Goal: Task Accomplishment & Management: Book appointment/travel/reservation

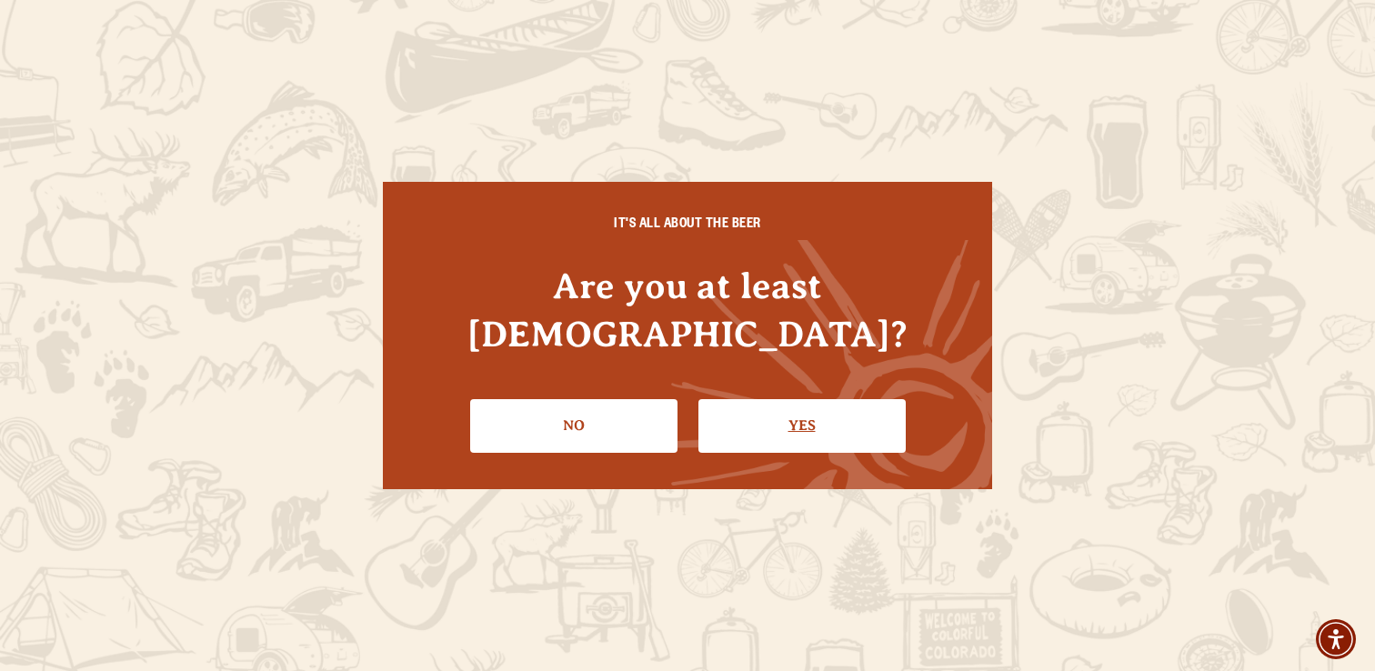
click at [787, 415] on link "Yes" at bounding box center [801, 425] width 207 height 53
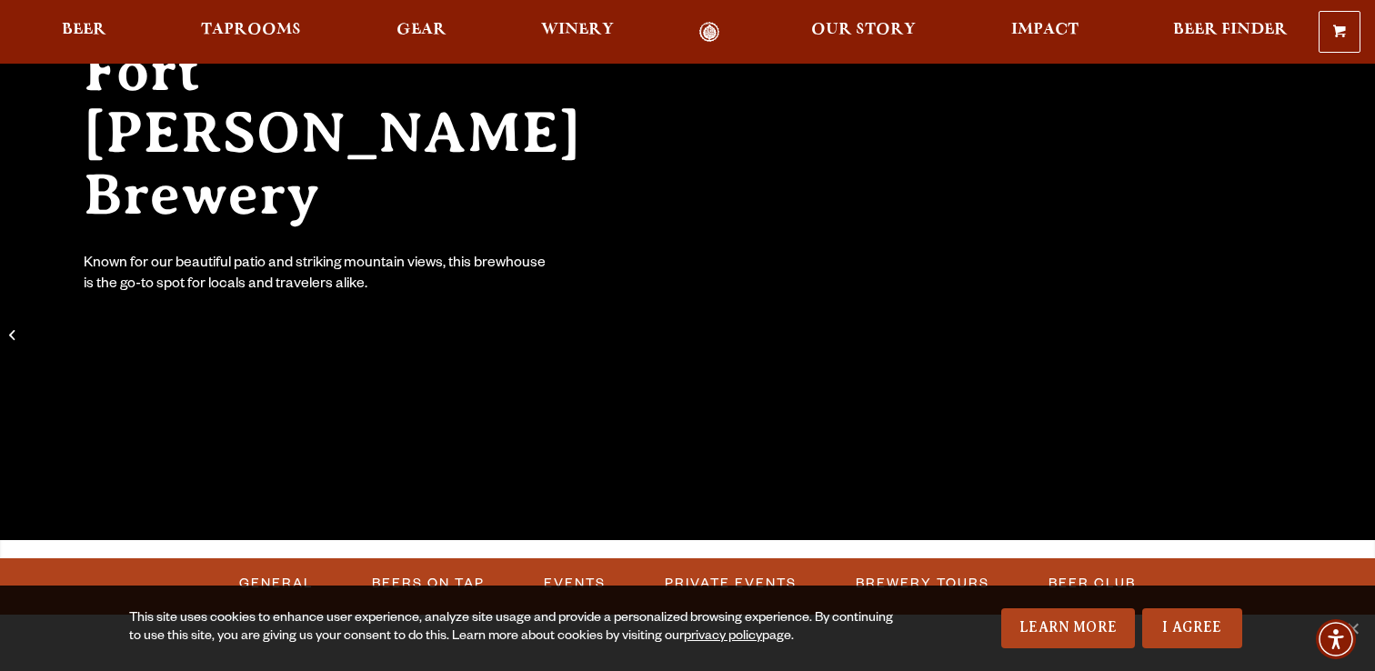
scroll to position [241, 0]
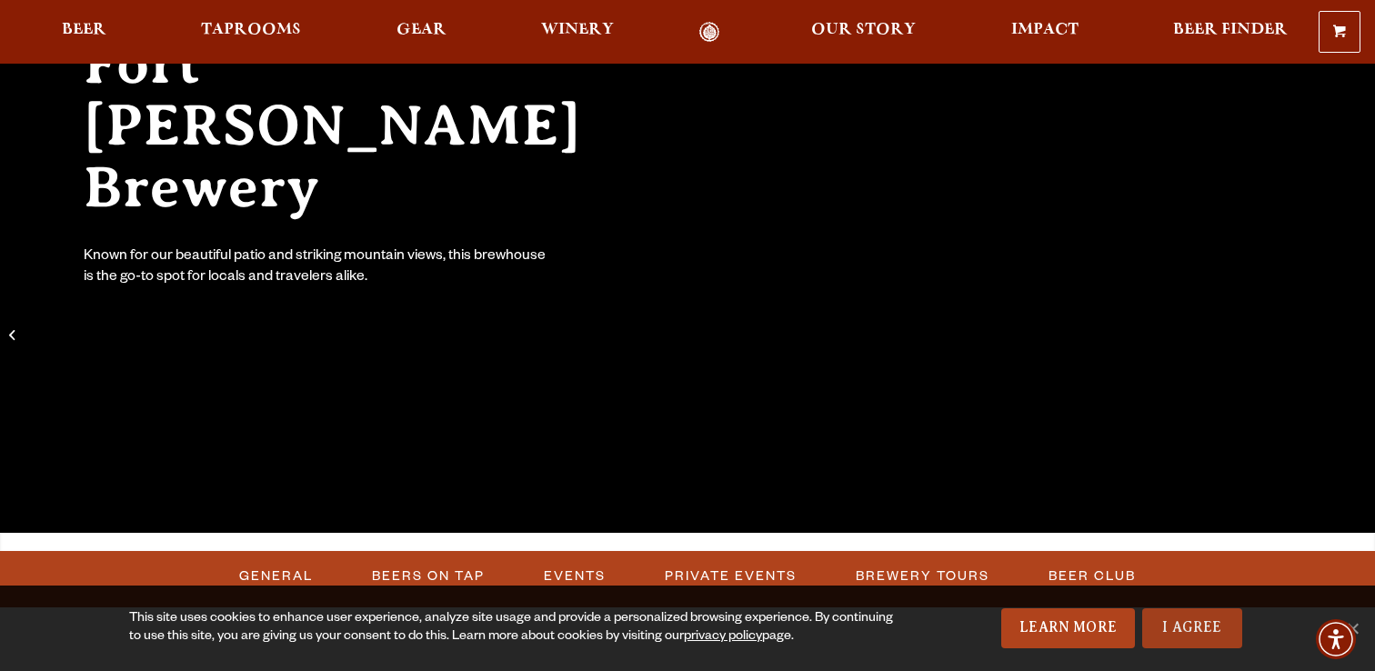
click at [1198, 643] on link "I Agree" at bounding box center [1192, 628] width 100 height 40
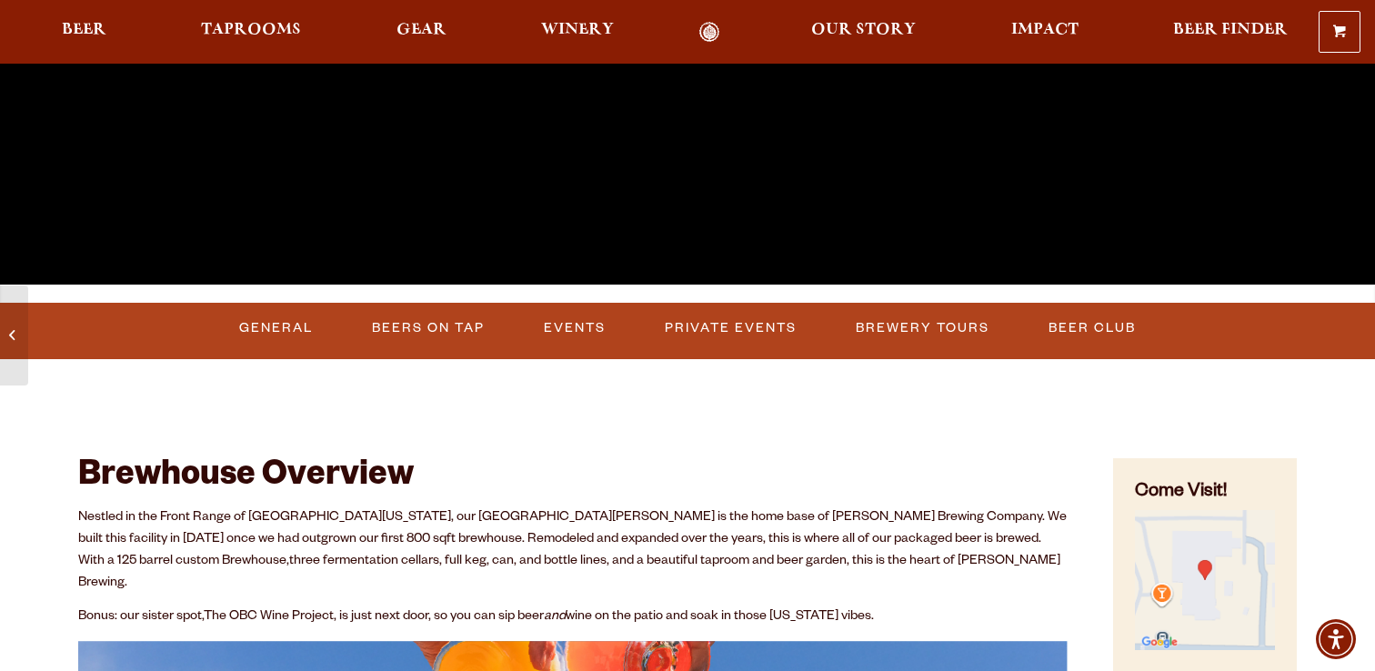
scroll to position [641, 0]
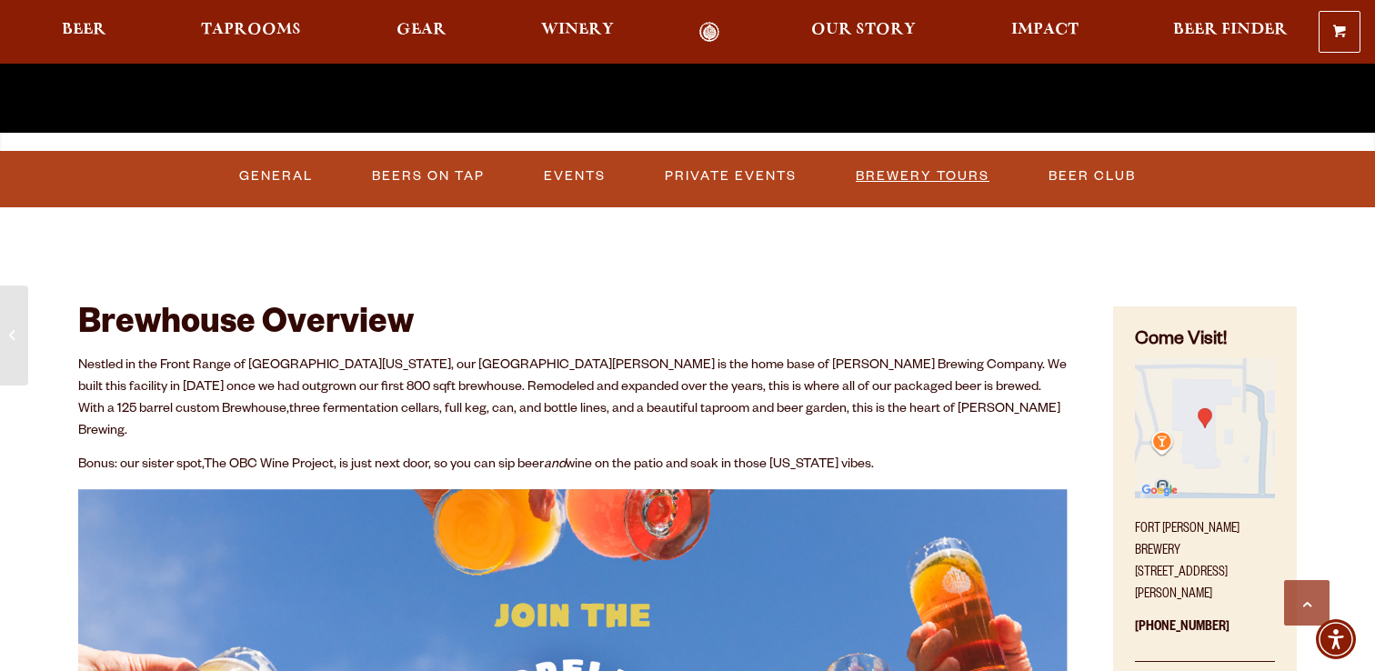
click at [887, 179] on link "Brewery Tours" at bounding box center [922, 176] width 148 height 42
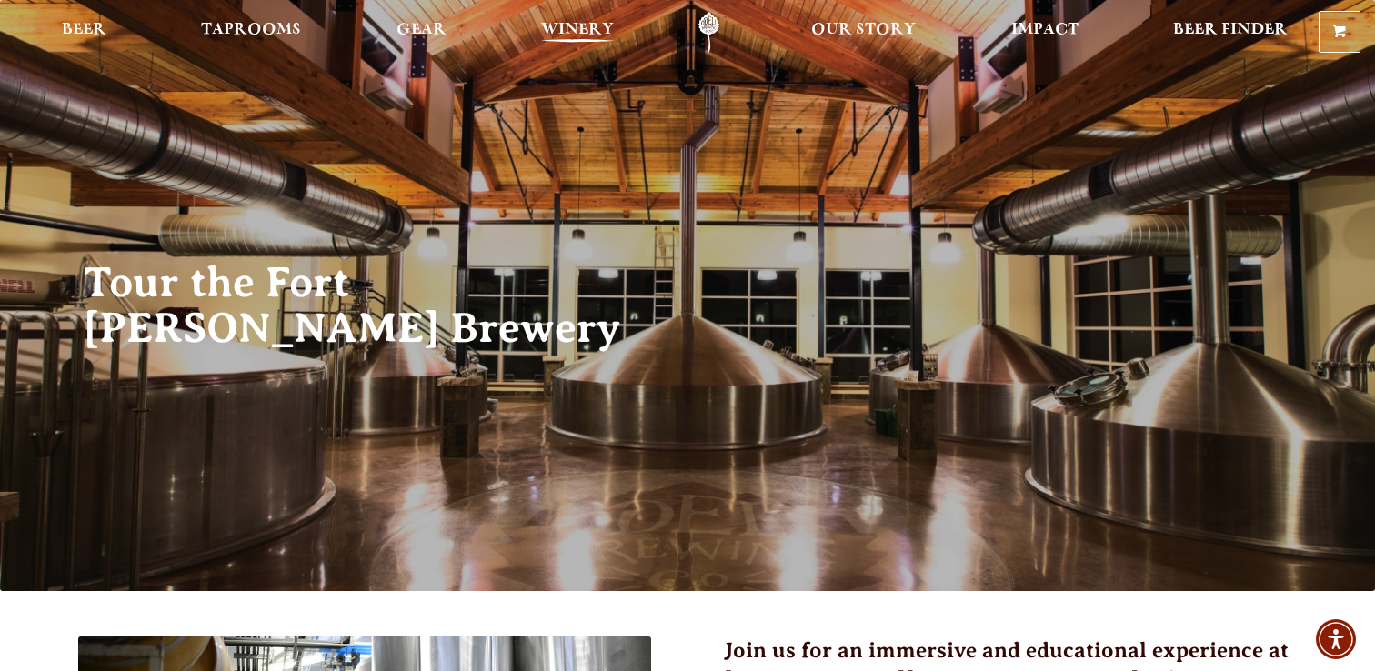
click at [584, 28] on span "Winery" at bounding box center [577, 30] width 73 height 15
click at [855, 36] on span "Our Story" at bounding box center [863, 30] width 105 height 15
